Goal: Find specific page/section: Find specific page/section

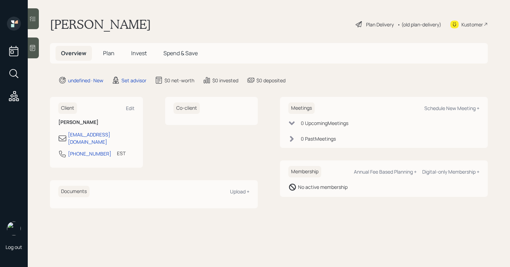
click at [36, 48] on icon at bounding box center [32, 47] width 7 height 7
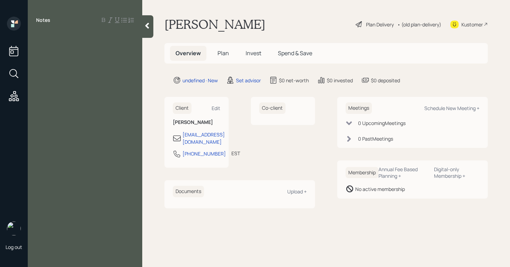
click at [146, 22] on icon at bounding box center [147, 25] width 7 height 7
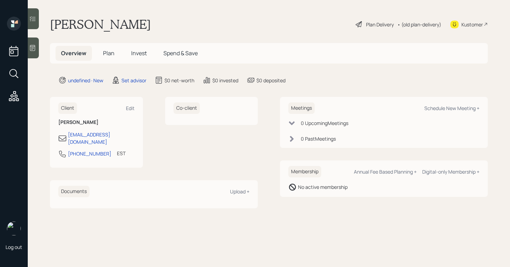
click at [33, 46] on icon at bounding box center [32, 48] width 5 height 6
